Goal: Communication & Community: Answer question/provide support

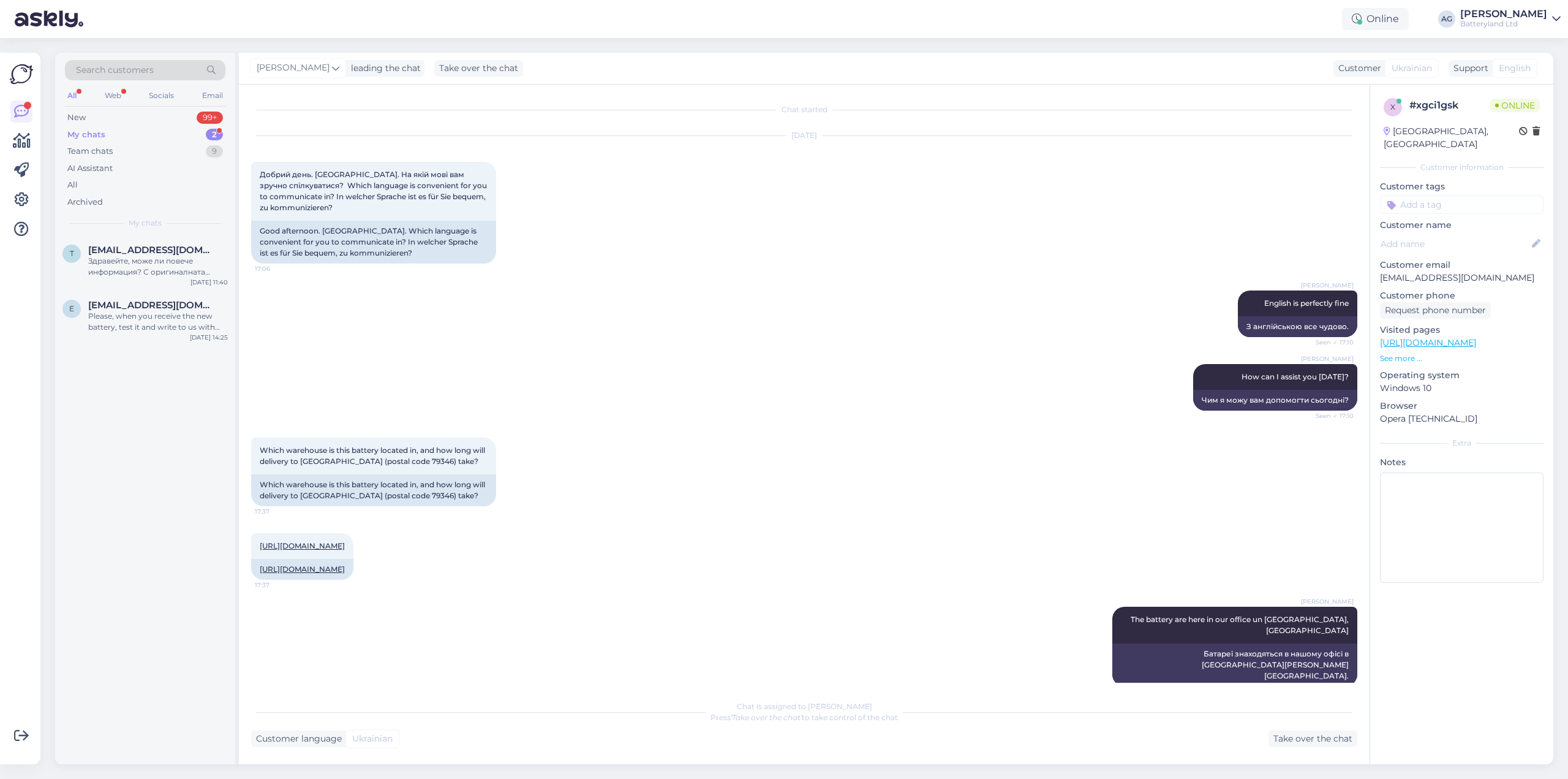
click at [85, 135] on div "My chats" at bounding box center [86, 135] width 38 height 12
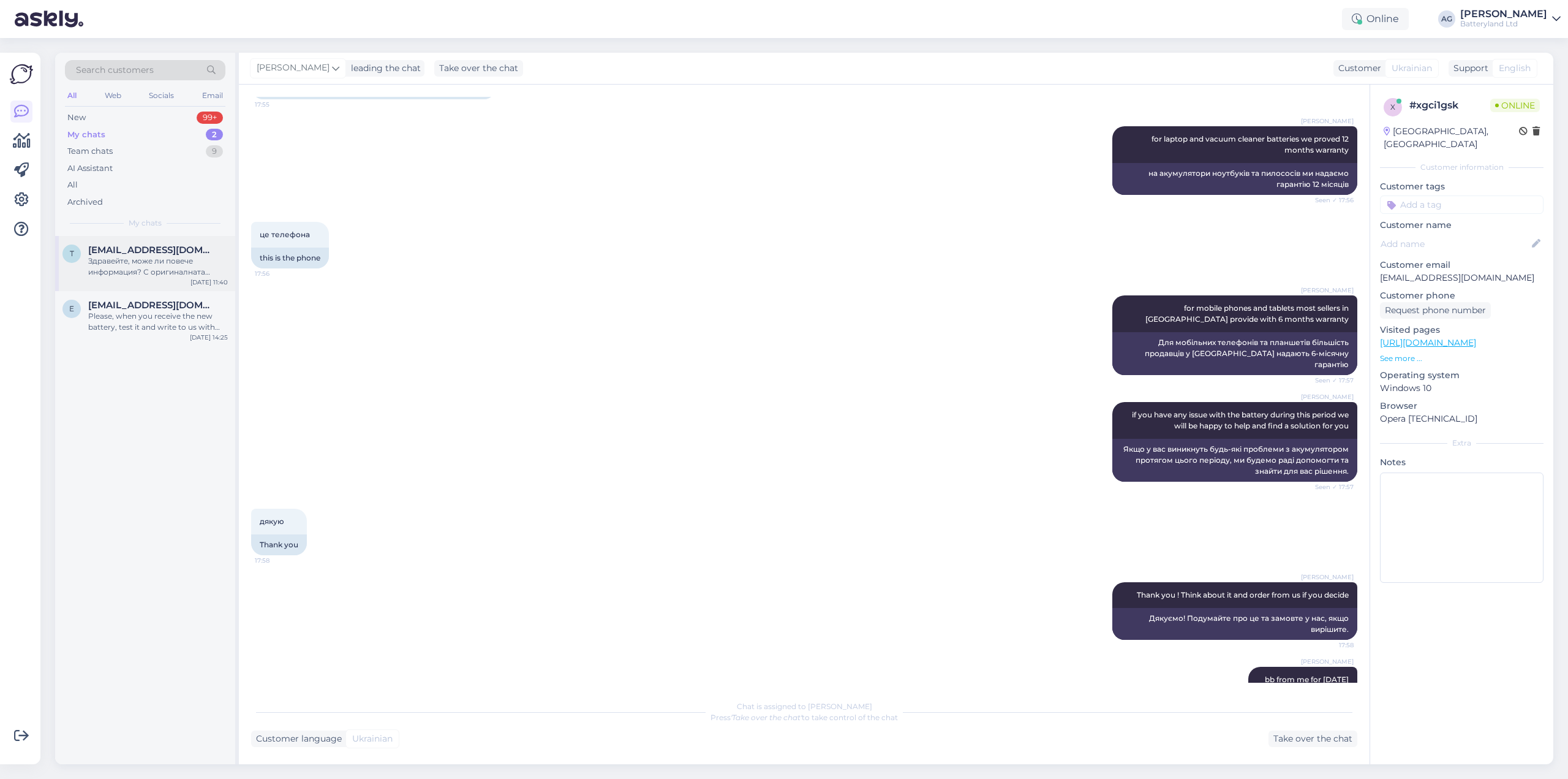
click at [128, 250] on span "[EMAIL_ADDRESS][DOMAIN_NAME]" at bounding box center [152, 250] width 127 height 11
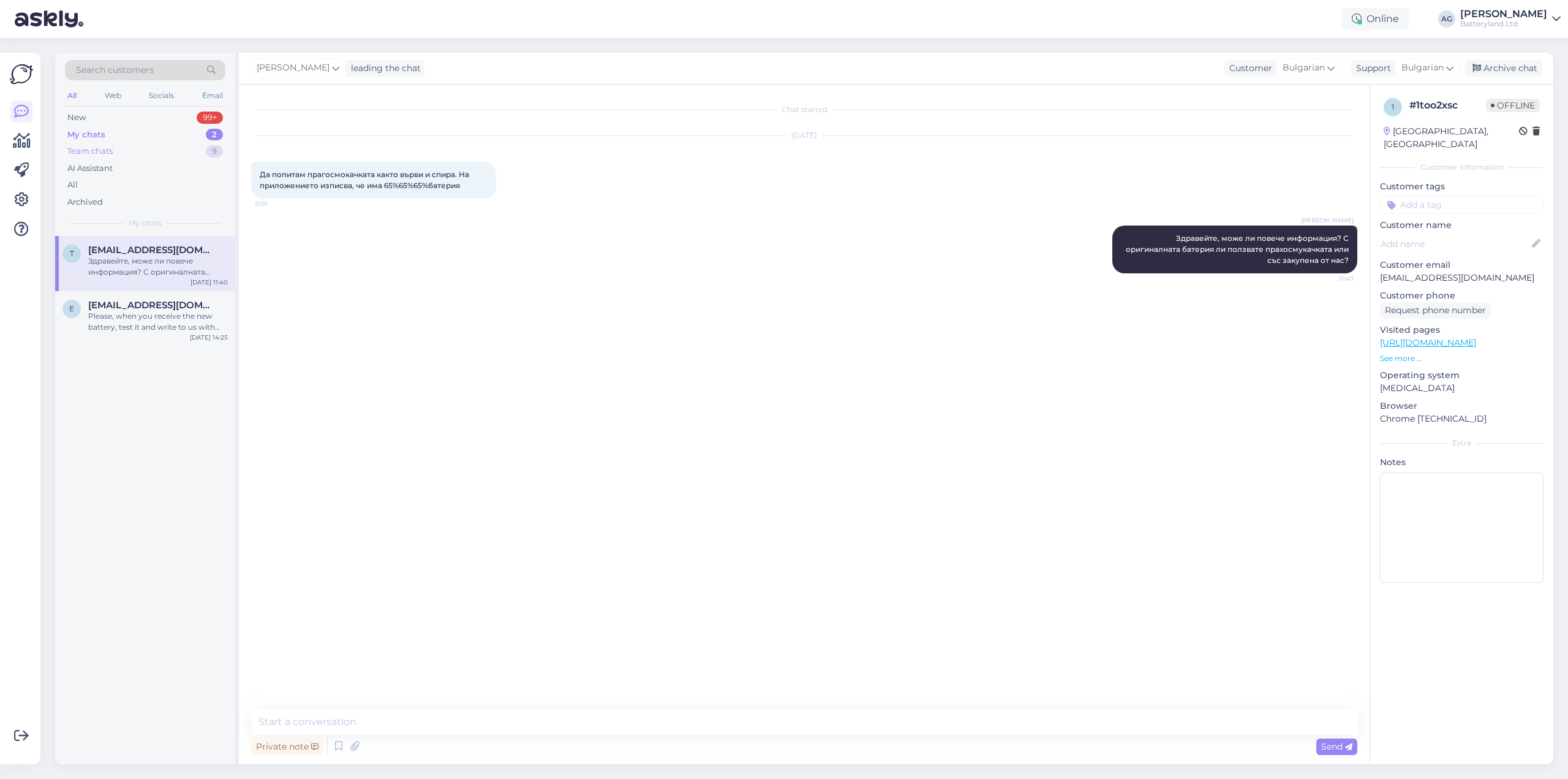
click at [91, 150] on div "Team chats" at bounding box center [90, 151] width 46 height 12
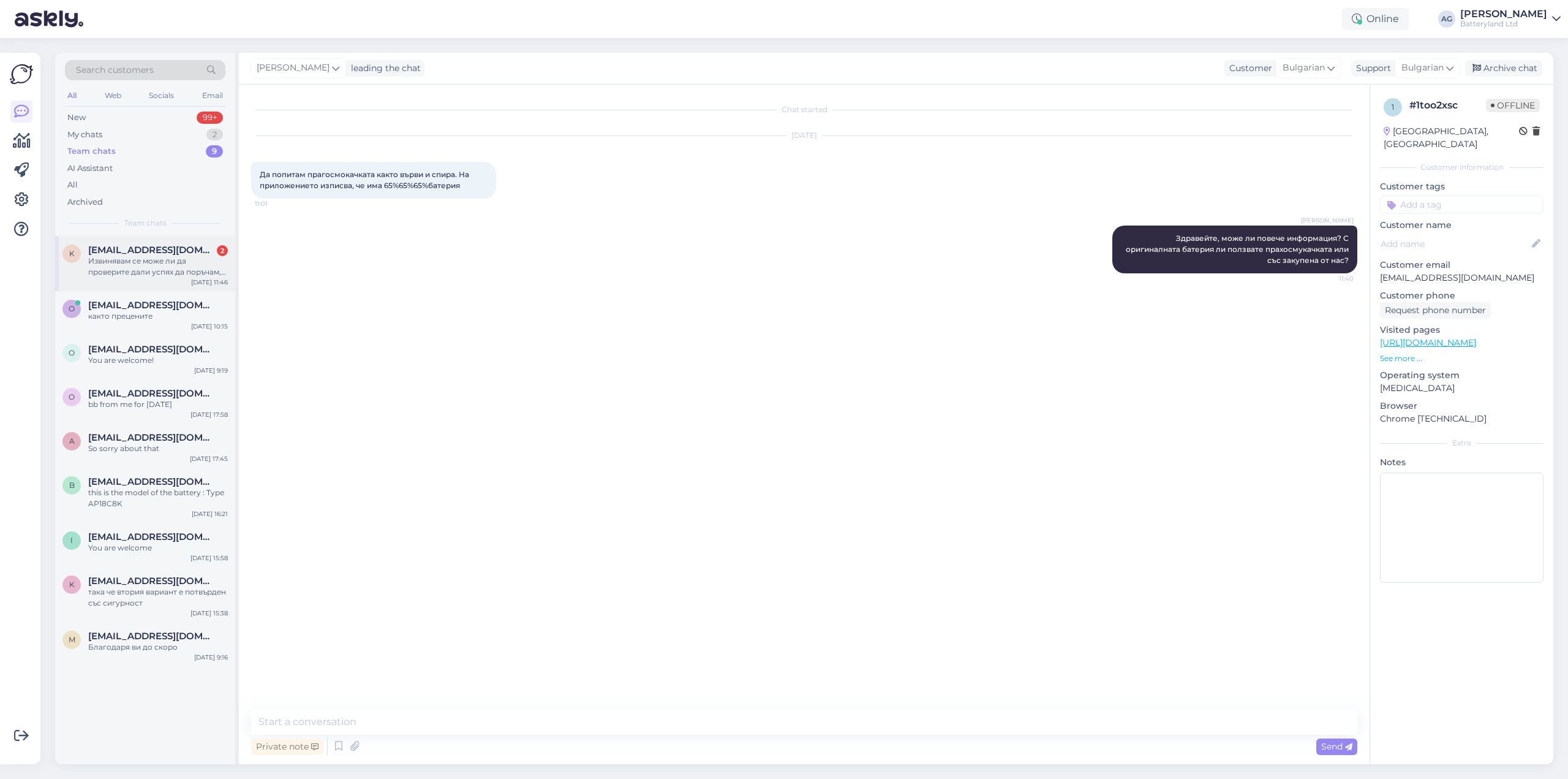
click at [144, 253] on span "[EMAIL_ADDRESS][DOMAIN_NAME]" at bounding box center [152, 250] width 127 height 11
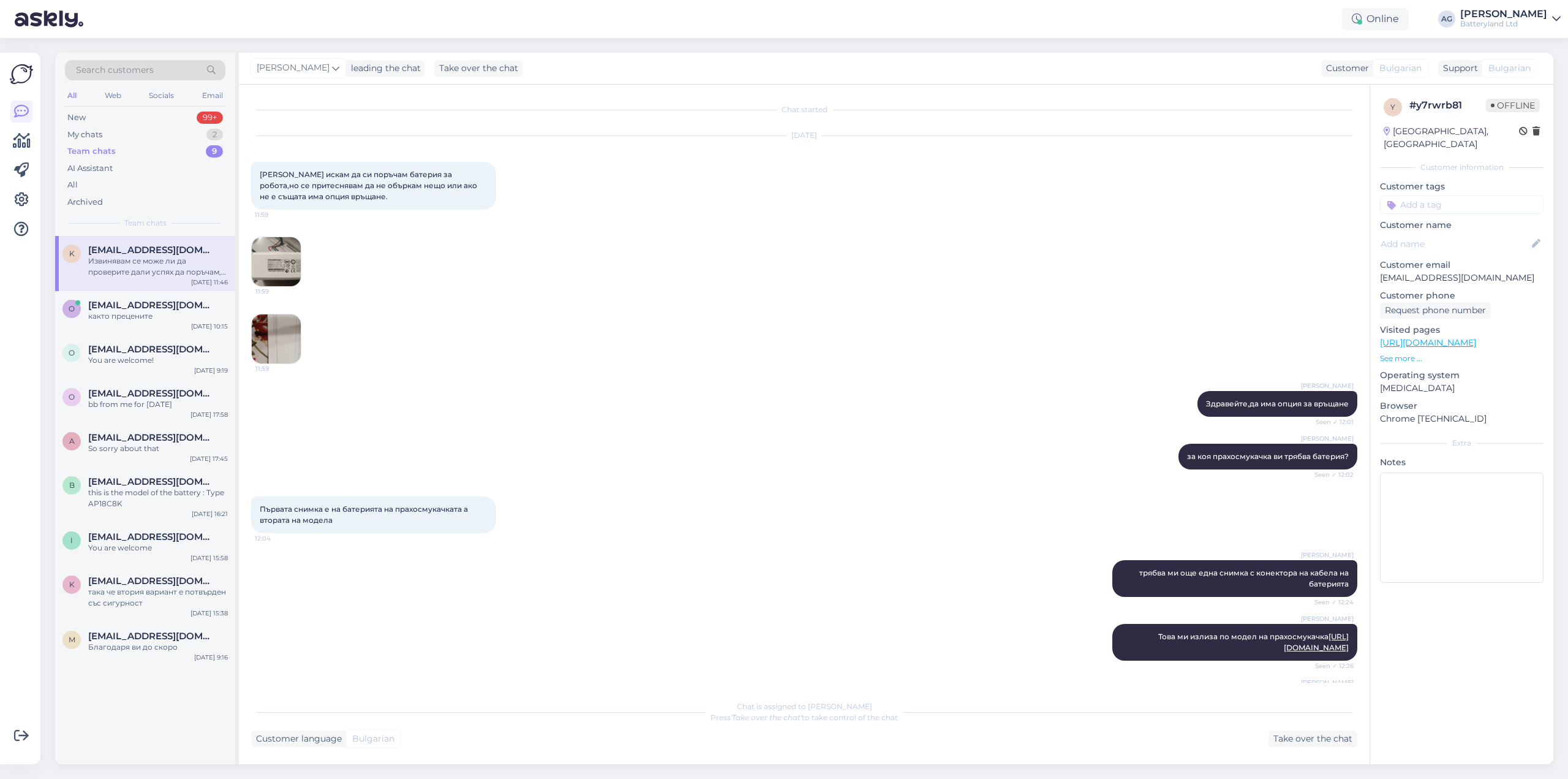
scroll to position [1284, 0]
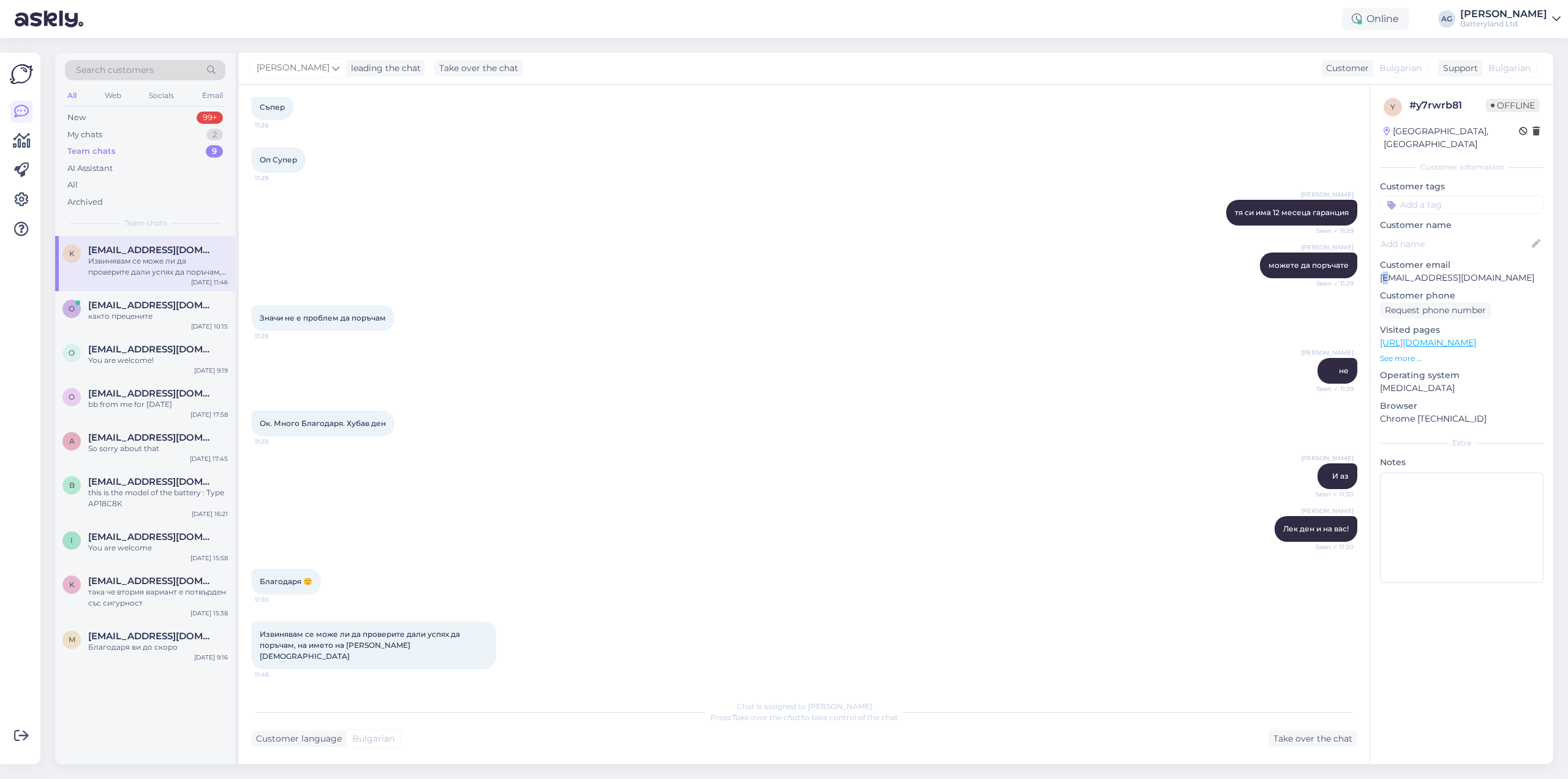
click at [1388, 271] on p "[EMAIL_ADDRESS][DOMAIN_NAME]" at bounding box center [1462, 278] width 164 height 13
copy p "[EMAIL_ADDRESS][DOMAIN_NAME]"
click at [1295, 735] on div "Take over the chat" at bounding box center [1313, 738] width 89 height 17
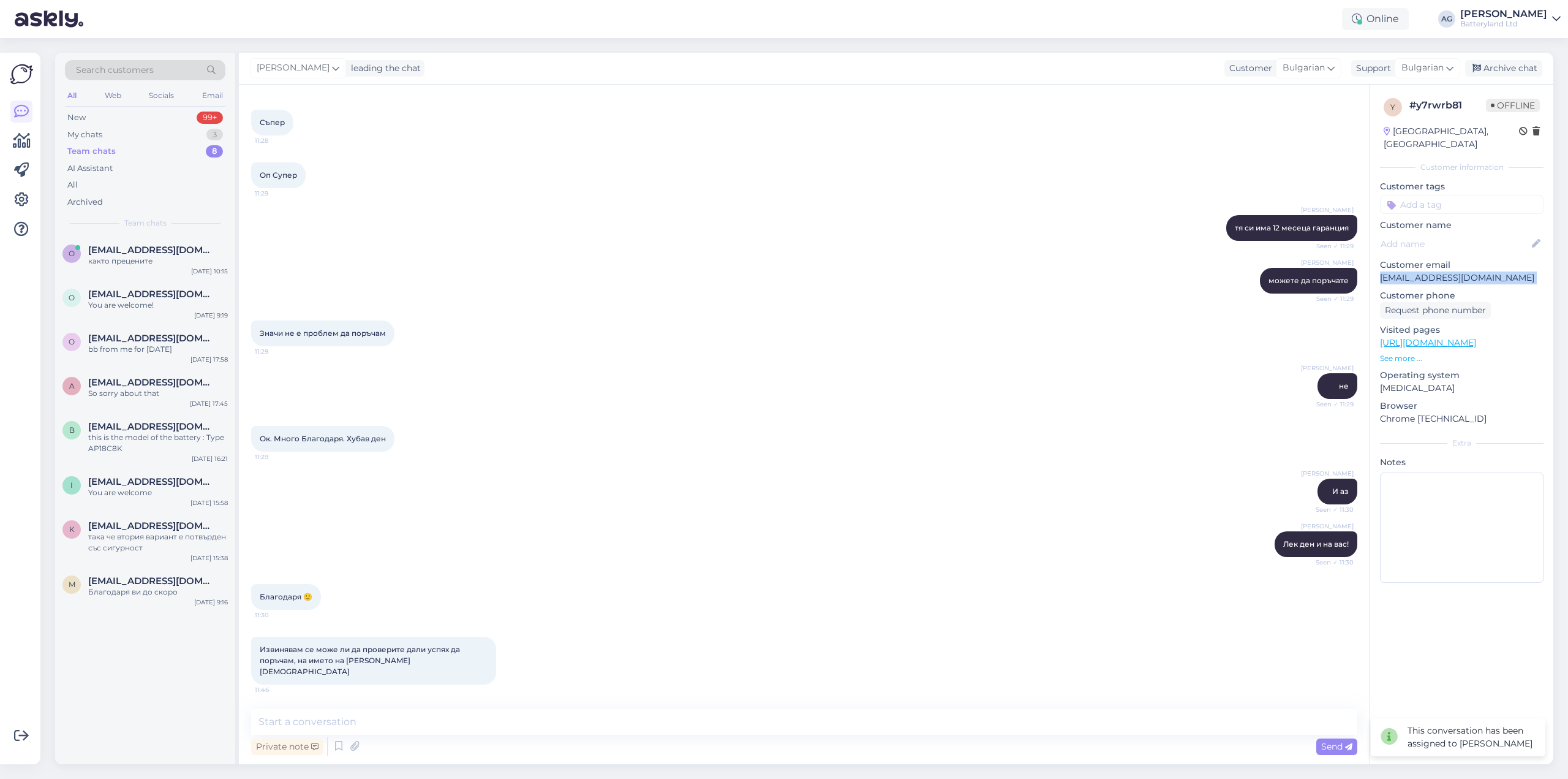
scroll to position [1268, 0]
click at [1012, 726] on textarea at bounding box center [804, 722] width 1106 height 26
paste textarea "62547"
type textarea "Да, поръчката ви е успешно приета с номер 62547."
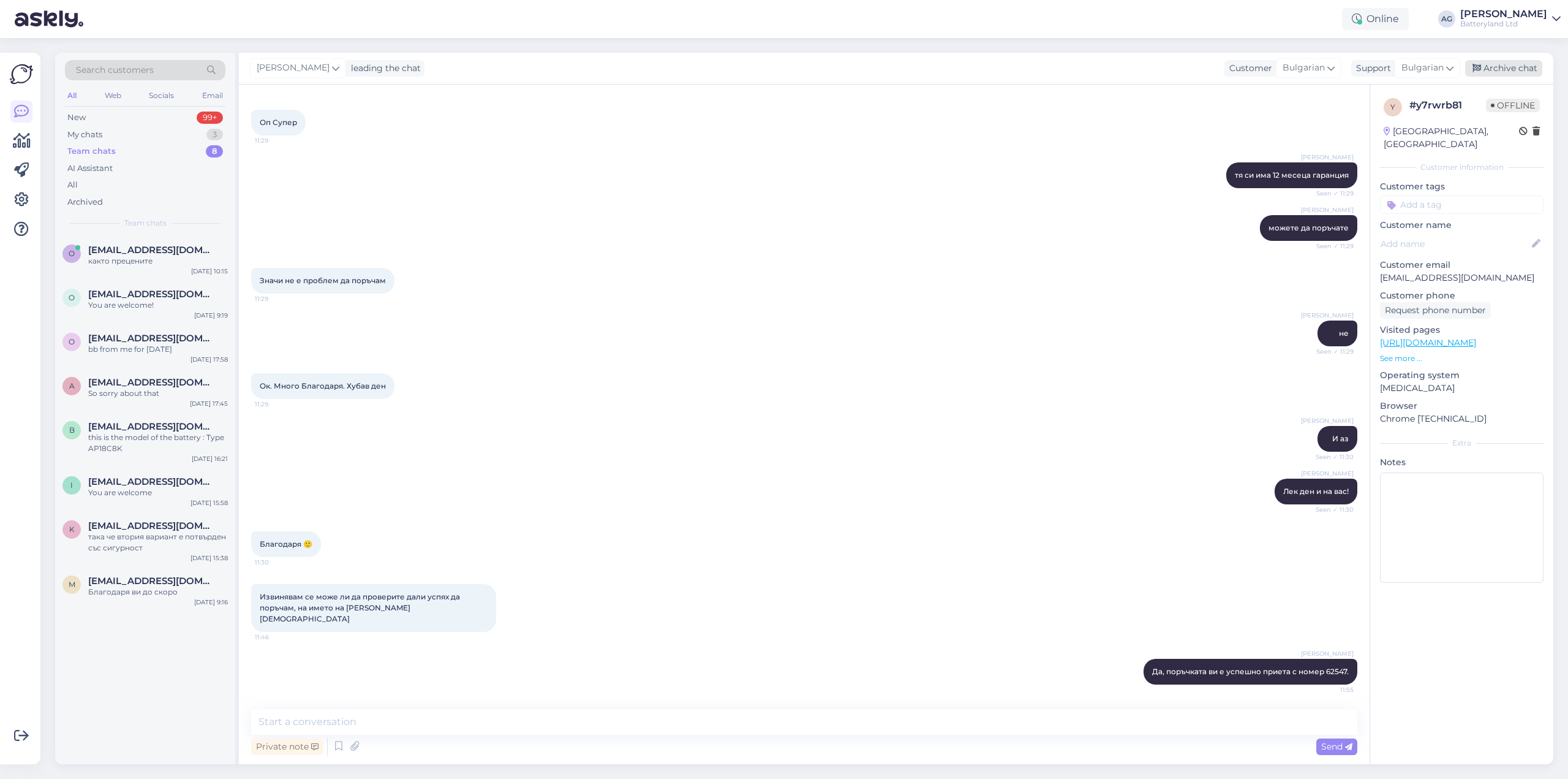
click at [1506, 70] on div "Archive chat" at bounding box center [1504, 68] width 77 height 17
click at [148, 255] on span "[EMAIL_ADDRESS][DOMAIN_NAME]" at bounding box center [152, 250] width 127 height 11
